Goal: Transaction & Acquisition: Purchase product/service

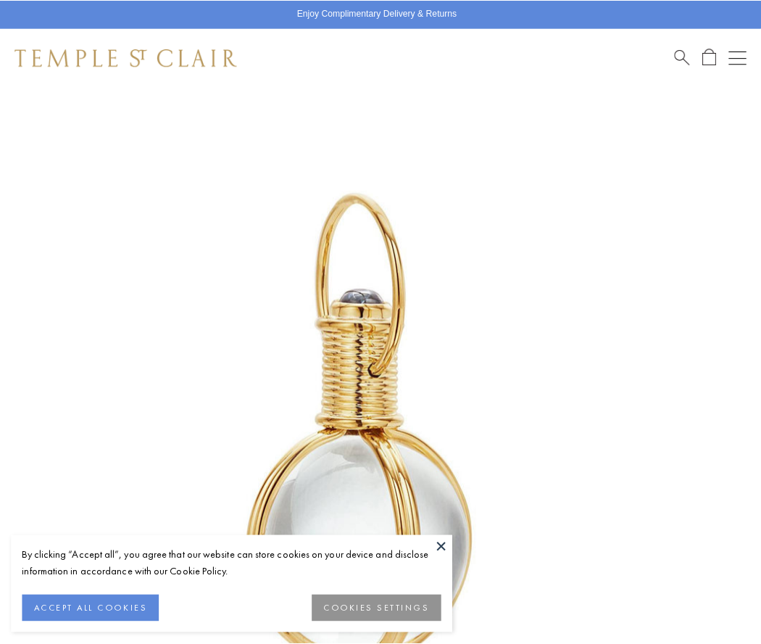
scroll to position [376, 0]
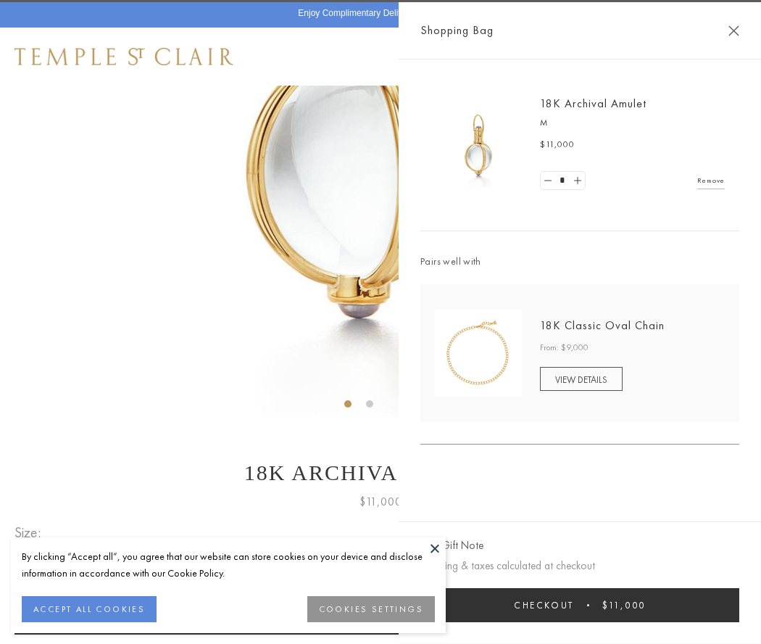
click at [580, 605] on button "Checkout $11,000" at bounding box center [579, 605] width 319 height 34
